Goal: Information Seeking & Learning: Check status

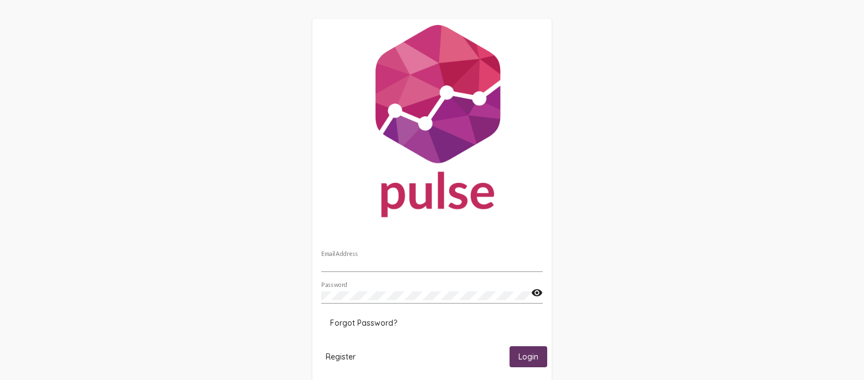
type input "[EMAIL_ADDRESS][DOMAIN_NAME]"
click at [520, 355] on span "Login" at bounding box center [529, 357] width 20 height 10
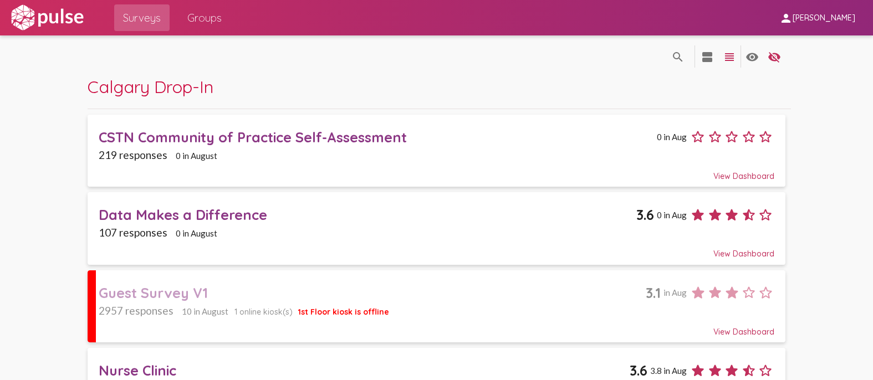
click at [474, 318] on div "View Dashboard" at bounding box center [437, 327] width 676 height 20
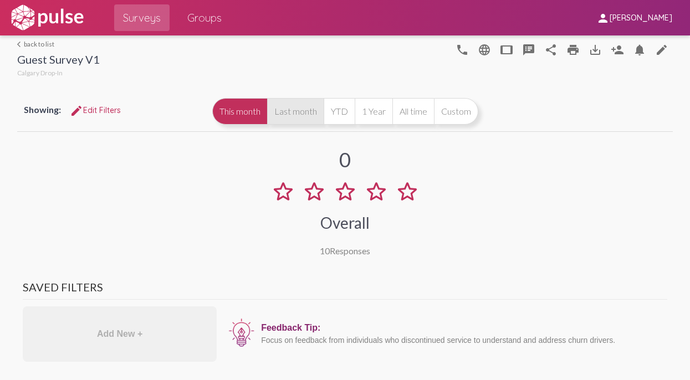
click at [324, 109] on button "Last month" at bounding box center [295, 111] width 57 height 27
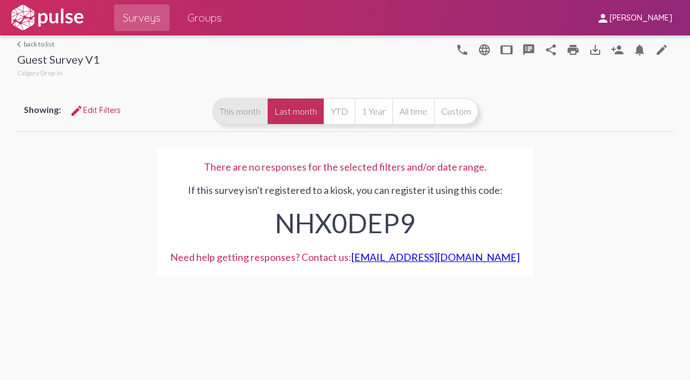
click at [245, 114] on button "This month" at bounding box center [239, 111] width 55 height 27
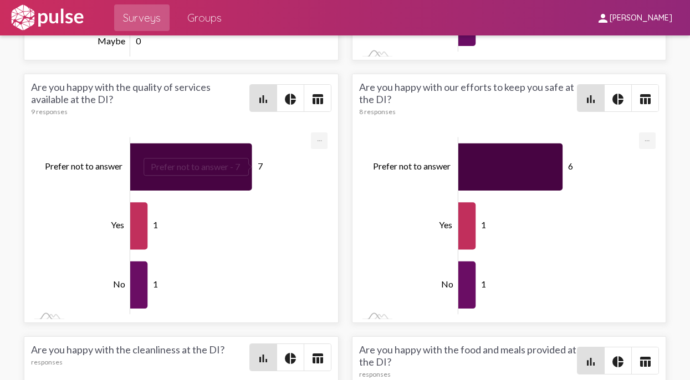
scroll to position [3975, 0]
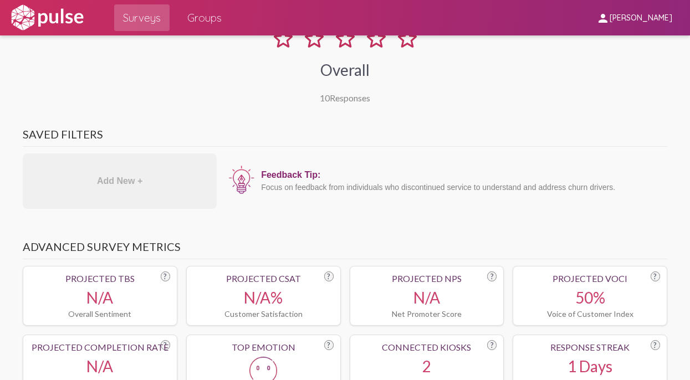
scroll to position [0, 0]
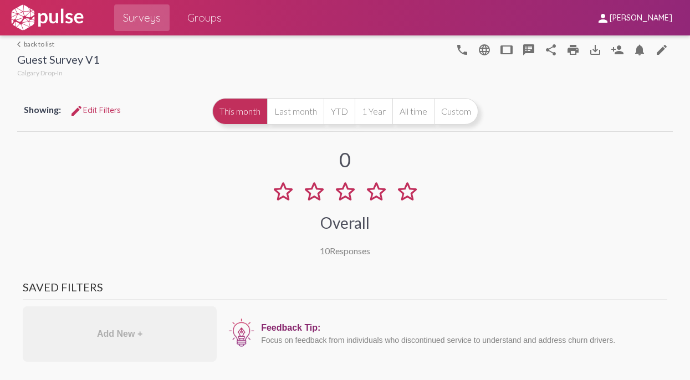
click at [108, 98] on div "Showing: edit Edit Filters This month Last month YTD 1 Year All time Custom" at bounding box center [345, 111] width 656 height 40
click at [101, 107] on span "edit Edit Filters" at bounding box center [95, 110] width 51 height 10
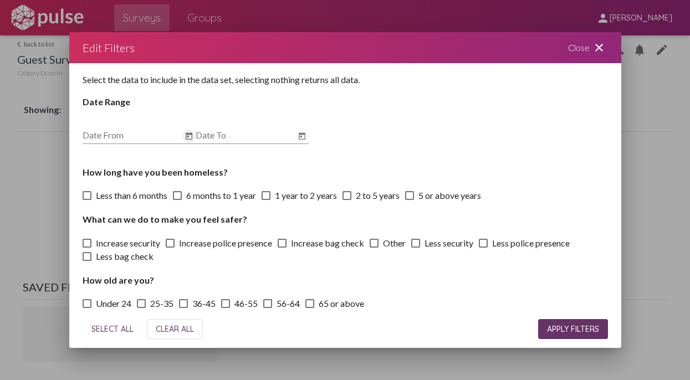
click at [187, 137] on icon "Open calendar" at bounding box center [189, 135] width 7 height 7
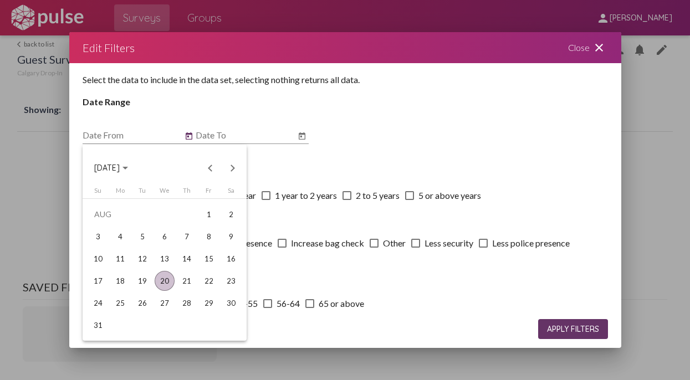
click at [165, 280] on div "20" at bounding box center [165, 281] width 20 height 20
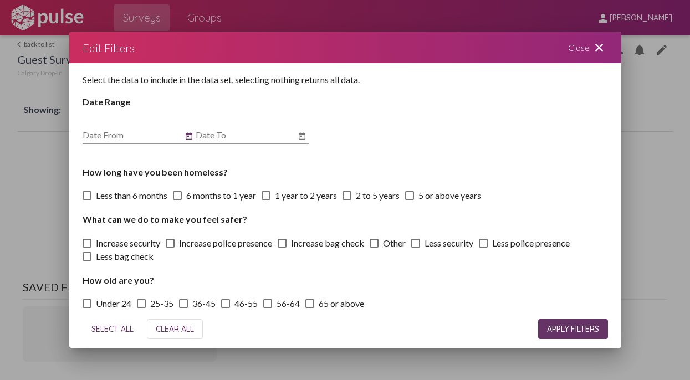
type input "[DATE]"
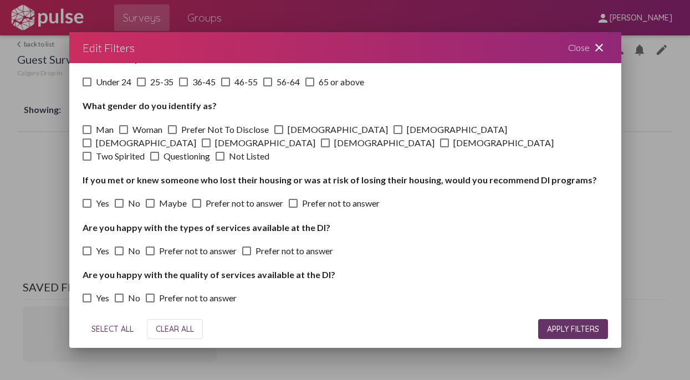
scroll to position [224, 0]
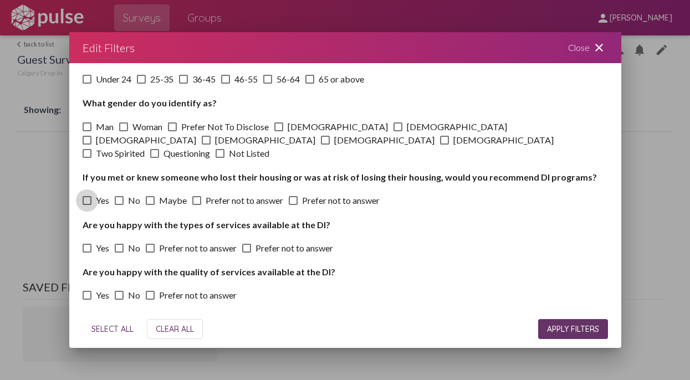
click at [85, 196] on span at bounding box center [87, 200] width 9 height 9
click at [86, 205] on input "Yes" at bounding box center [86, 205] width 1 height 1
checkbox input "true"
click at [116, 196] on span at bounding box center [119, 200] width 9 height 9
click at [119, 205] on input "No" at bounding box center [119, 205] width 1 height 1
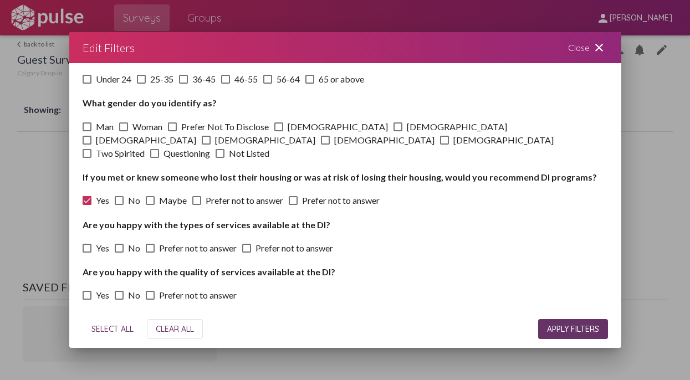
checkbox input "true"
click at [149, 196] on span at bounding box center [150, 200] width 9 height 9
click at [150, 205] on input "Maybe" at bounding box center [150, 205] width 1 height 1
checkbox input "true"
click at [193, 196] on span at bounding box center [196, 200] width 9 height 9
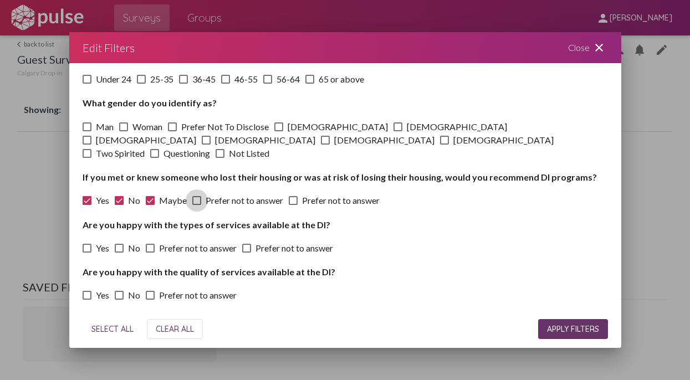
click at [196, 205] on input "Prefer not to answer" at bounding box center [196, 205] width 1 height 1
checkbox input "true"
click at [293, 196] on span at bounding box center [293, 200] width 9 height 9
click at [293, 205] on input "Prefer not to answer" at bounding box center [293, 205] width 1 height 1
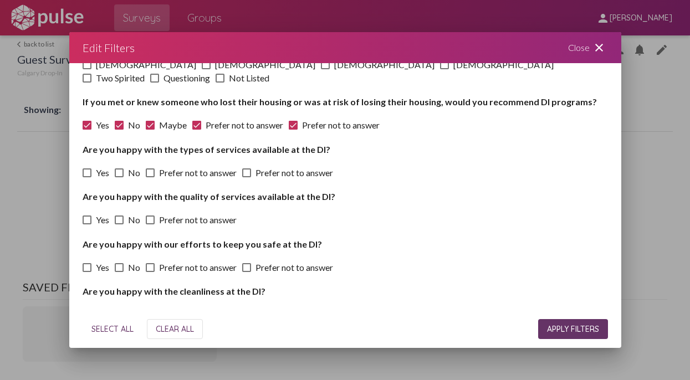
scroll to position [308, 0]
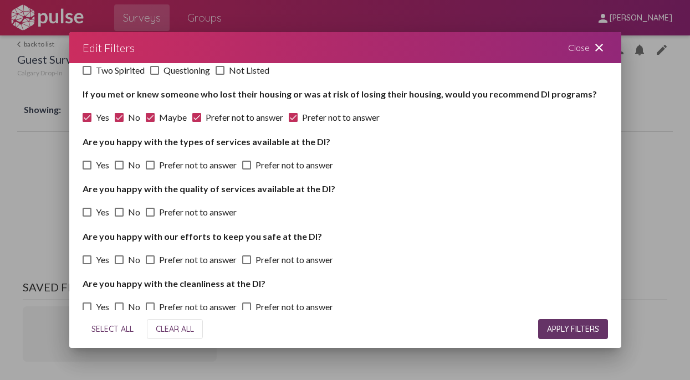
click at [293, 113] on span at bounding box center [293, 117] width 9 height 9
click at [293, 122] on input "Prefer not to answer" at bounding box center [293, 122] width 1 height 1
checkbox input "false"
click at [197, 113] on span at bounding box center [196, 117] width 9 height 9
click at [197, 122] on input "Prefer not to answer" at bounding box center [196, 122] width 1 height 1
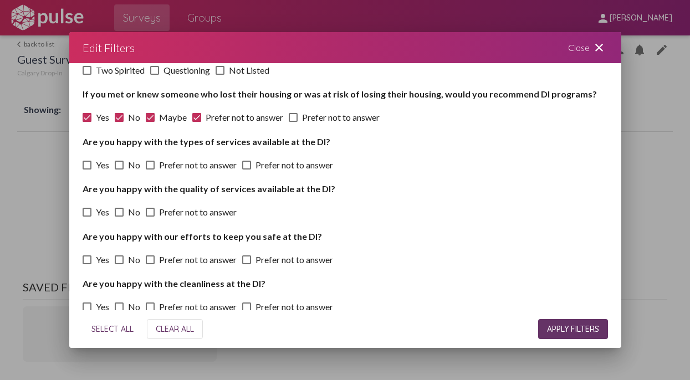
checkbox input "false"
click at [161, 111] on span "Maybe" at bounding box center [173, 117] width 28 height 13
click at [150, 122] on input "Maybe" at bounding box center [150, 122] width 1 height 1
checkbox input "false"
click at [126, 111] on label "No" at bounding box center [127, 117] width 25 height 13
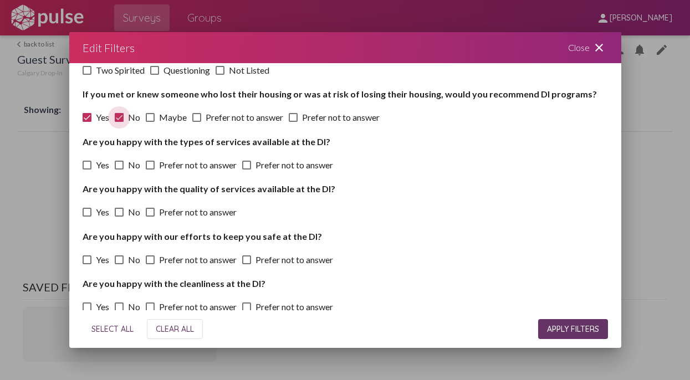
click at [119, 122] on input "No" at bounding box center [119, 122] width 1 height 1
checkbox input "false"
click at [88, 113] on span at bounding box center [87, 117] width 9 height 9
click at [87, 122] on input "Yes" at bounding box center [86, 122] width 1 height 1
checkbox input "false"
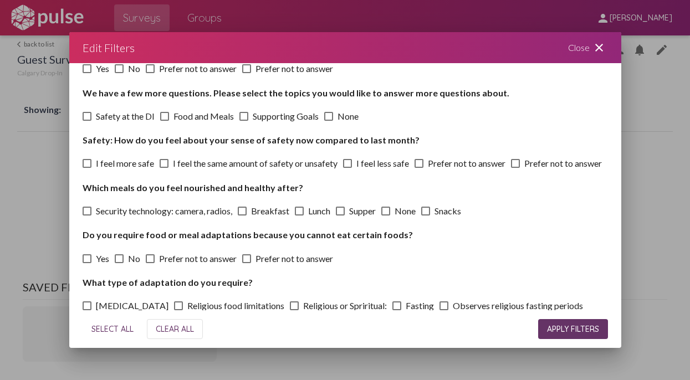
scroll to position [902, 0]
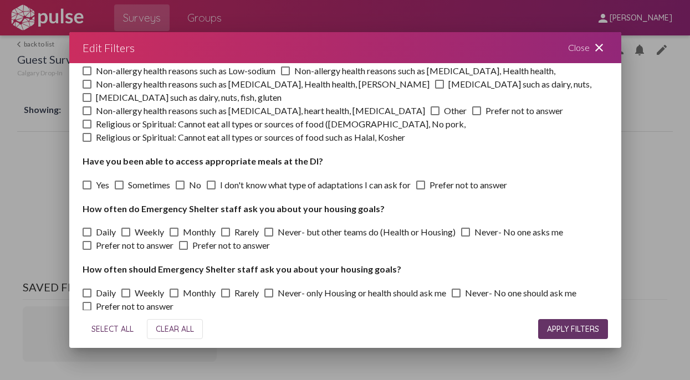
click at [589, 324] on span "APPLY FILTERS" at bounding box center [573, 329] width 52 height 10
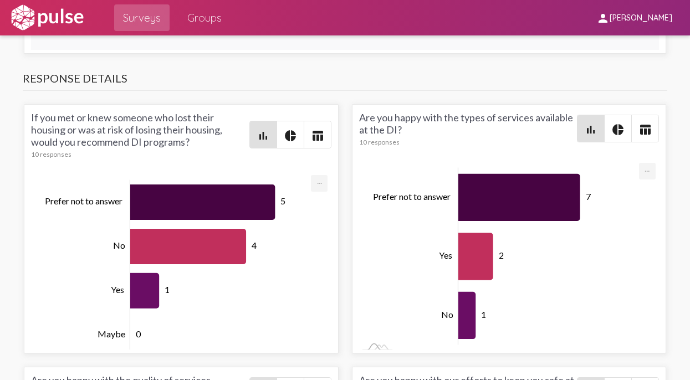
scroll to position [3697, 0]
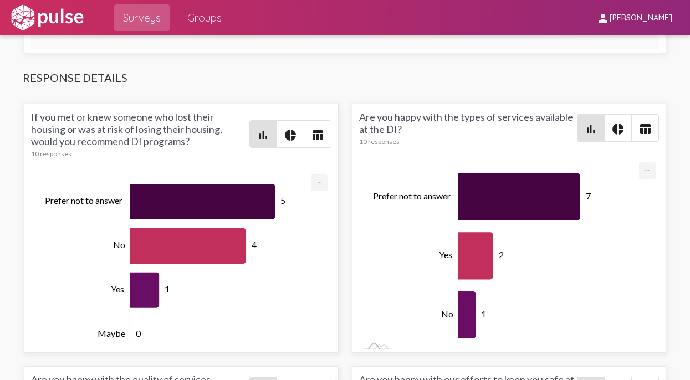
click at [314, 142] on mat-icon "table_chart" at bounding box center [317, 135] width 13 height 13
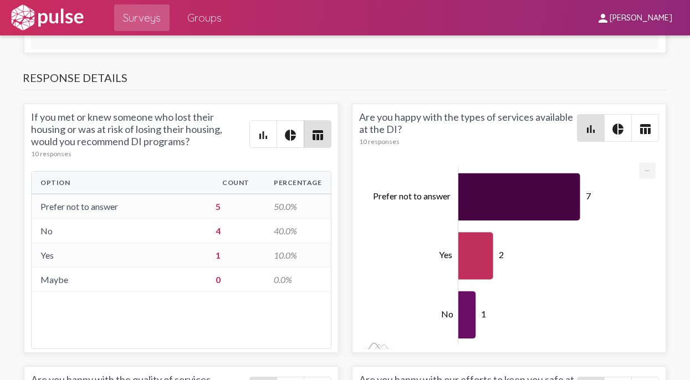
click at [314, 142] on mat-icon "table_chart" at bounding box center [317, 135] width 13 height 13
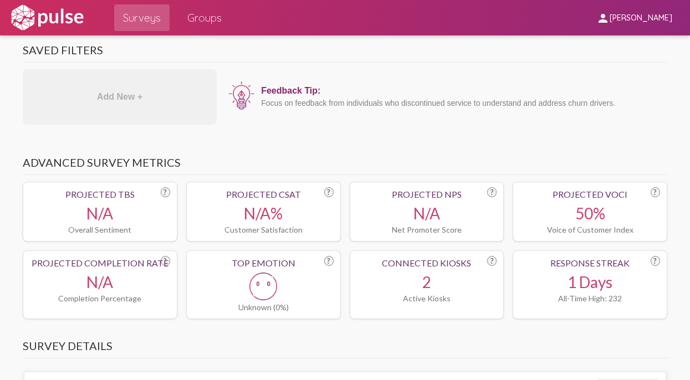
scroll to position [0, 0]
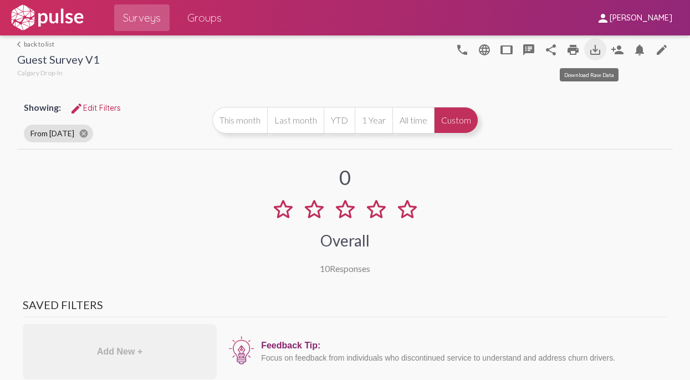
click at [590, 48] on mat-icon "save_alt" at bounding box center [595, 49] width 13 height 13
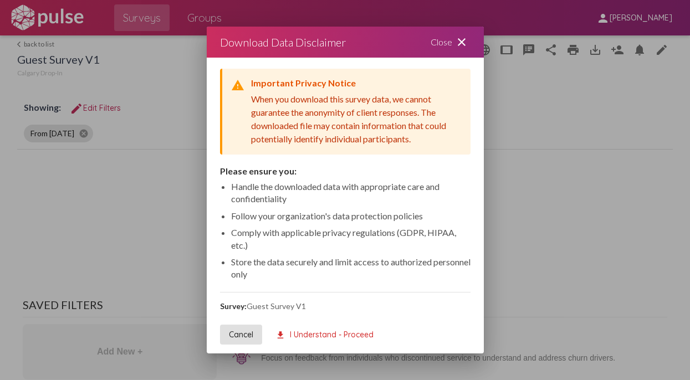
click at [328, 332] on span "download I Understand - Proceed" at bounding box center [324, 335] width 98 height 10
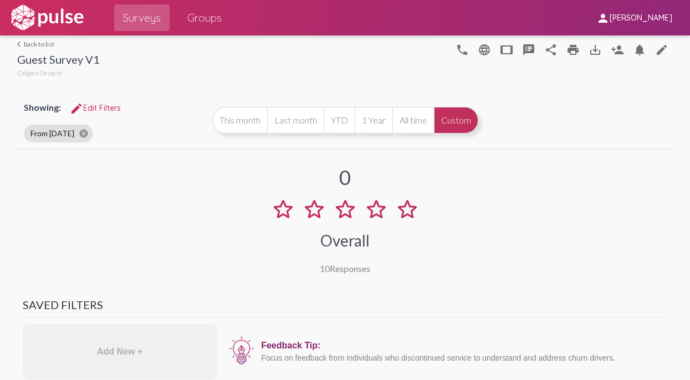
click at [349, 274] on div "10 Responses" at bounding box center [345, 268] width 50 height 11
click at [522, 52] on mat-icon "speaker_notes" at bounding box center [528, 49] width 13 height 13
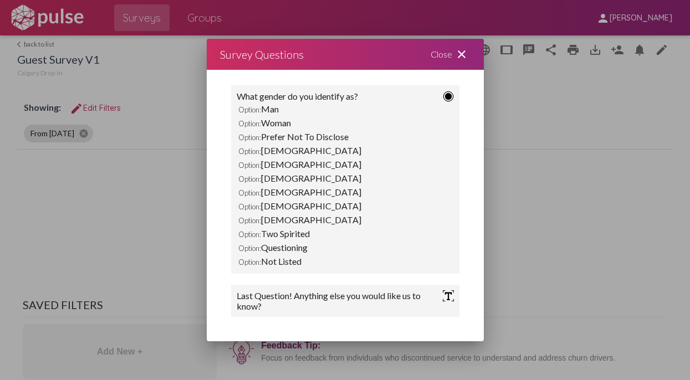
scroll to position [2242, 0]
click at [461, 57] on mat-icon "close" at bounding box center [461, 54] width 13 height 13
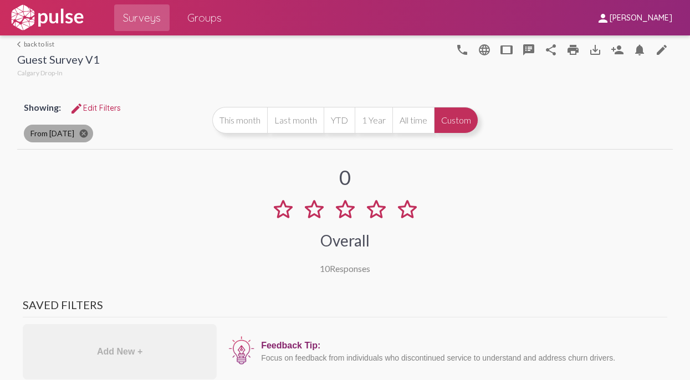
click at [85, 131] on mat-icon "cancel" at bounding box center [84, 134] width 10 height 10
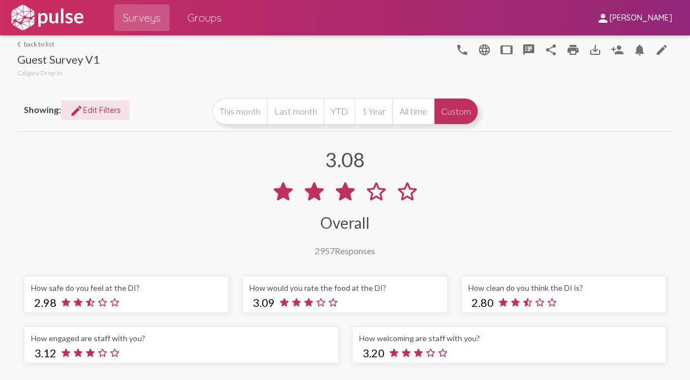
click at [101, 108] on span "edit Edit Filters" at bounding box center [95, 110] width 51 height 10
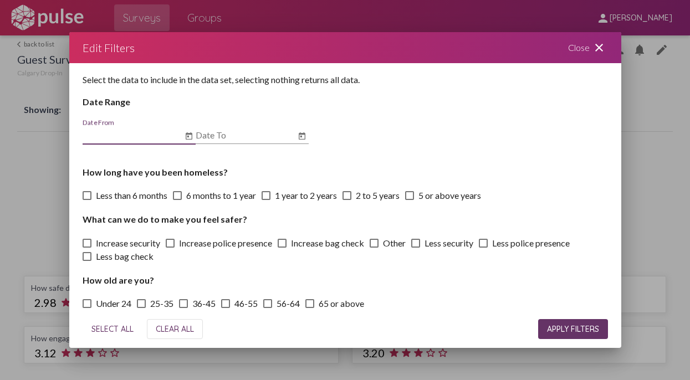
click at [187, 136] on icon "Open calendar" at bounding box center [189, 135] width 7 height 7
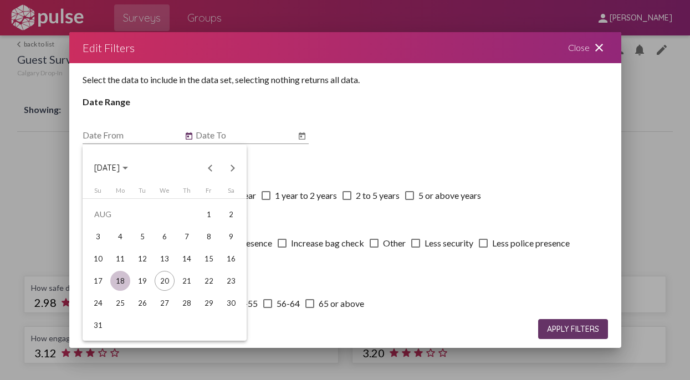
click at [122, 280] on div "18" at bounding box center [120, 281] width 20 height 20
type input "[DATE]"
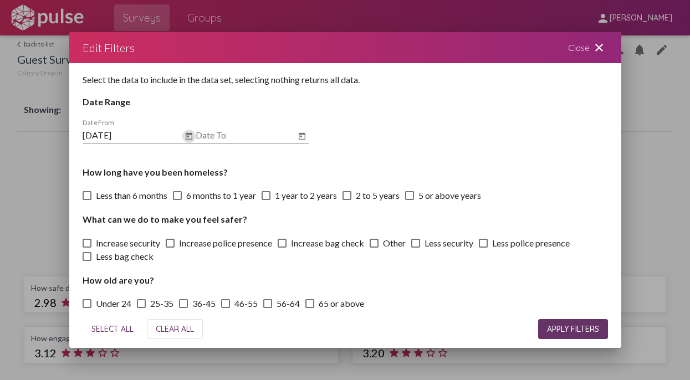
click at [576, 325] on span "APPLY FILTERS" at bounding box center [573, 329] width 52 height 10
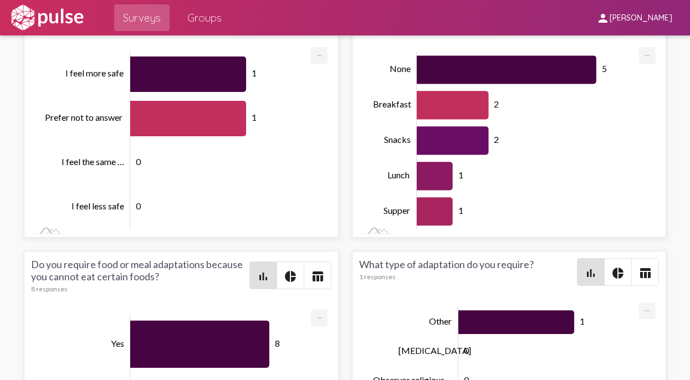
scroll to position [-1, 0]
